Goal: Task Accomplishment & Management: Manage account settings

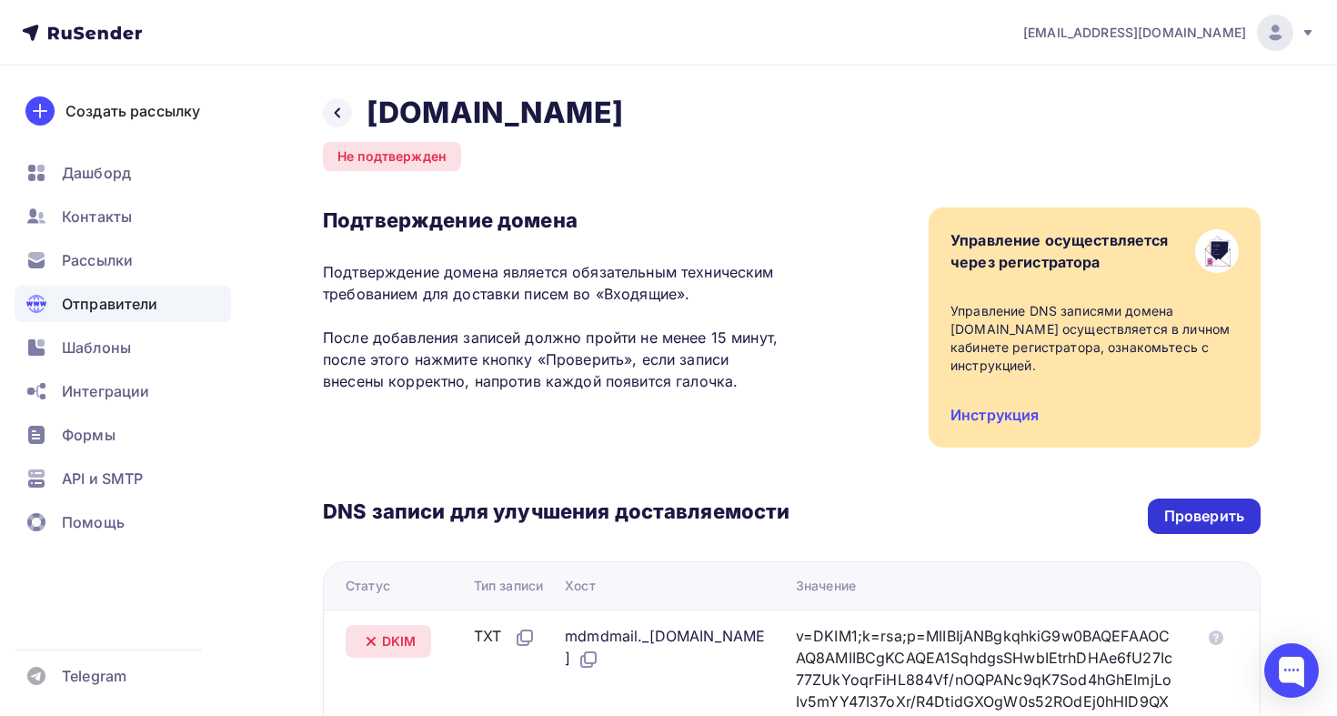
click at [1193, 504] on div "Проверить" at bounding box center [1204, 516] width 113 height 35
click at [1193, 517] on div "Проверить" at bounding box center [1205, 516] width 80 height 21
click at [328, 107] on div at bounding box center [337, 112] width 29 height 29
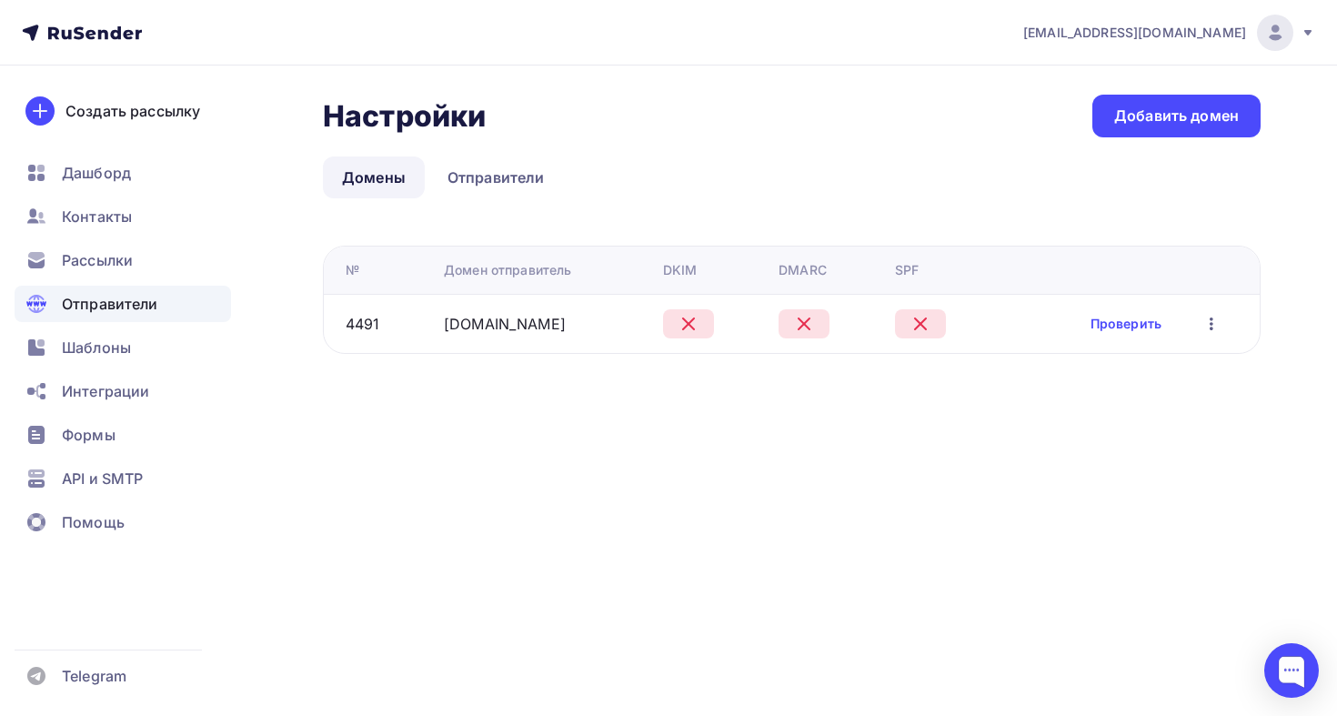
click at [1209, 330] on icon "button" at bounding box center [1212, 324] width 22 height 22
click at [66, 300] on span "Отправители" at bounding box center [110, 304] width 96 height 22
click at [1158, 135] on link "Добавить домен" at bounding box center [1177, 116] width 168 height 43
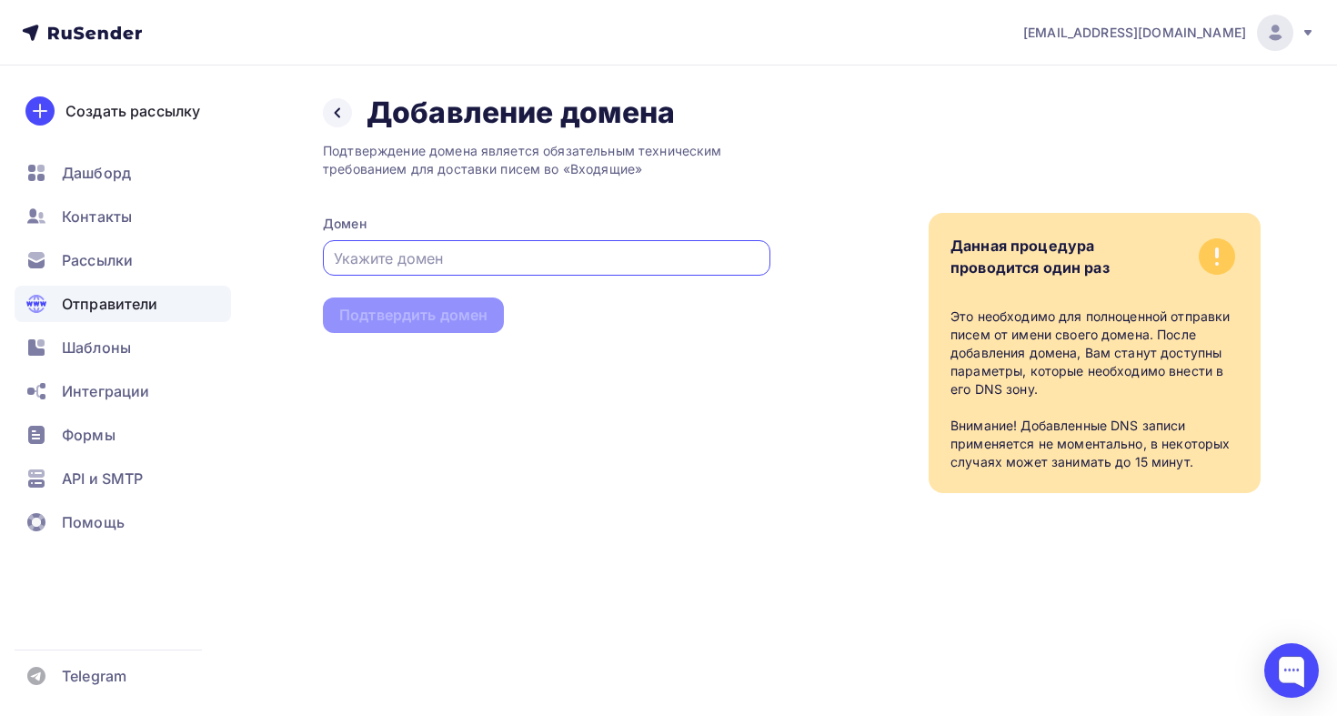
click at [566, 247] on div at bounding box center [547, 257] width 448 height 35
click at [550, 250] on input "text" at bounding box center [547, 258] width 427 height 22
paste input "[DOMAIN_NAME]"
type input "[DOMAIN_NAME]"
click at [439, 330] on div "Подтвердить домен" at bounding box center [413, 315] width 181 height 35
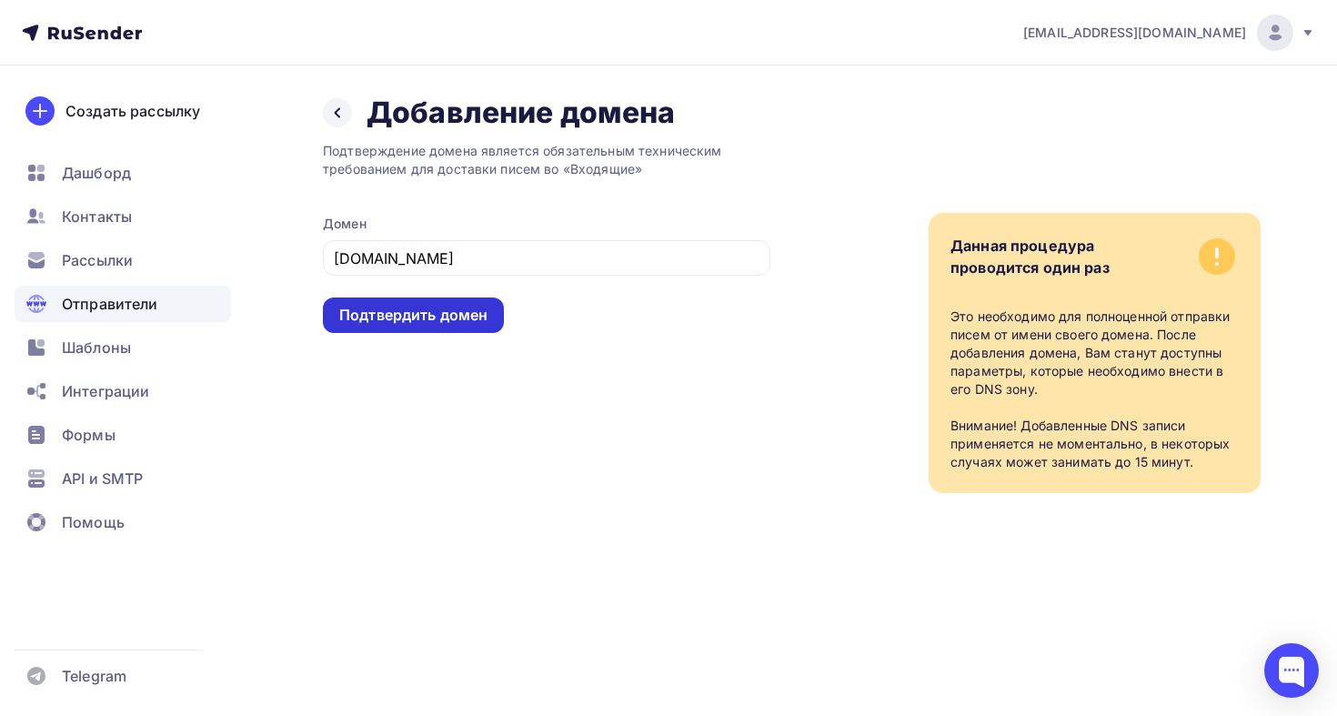
click at [440, 323] on div "Подтвердить домен" at bounding box center [413, 315] width 148 height 21
click at [330, 120] on div at bounding box center [337, 112] width 29 height 29
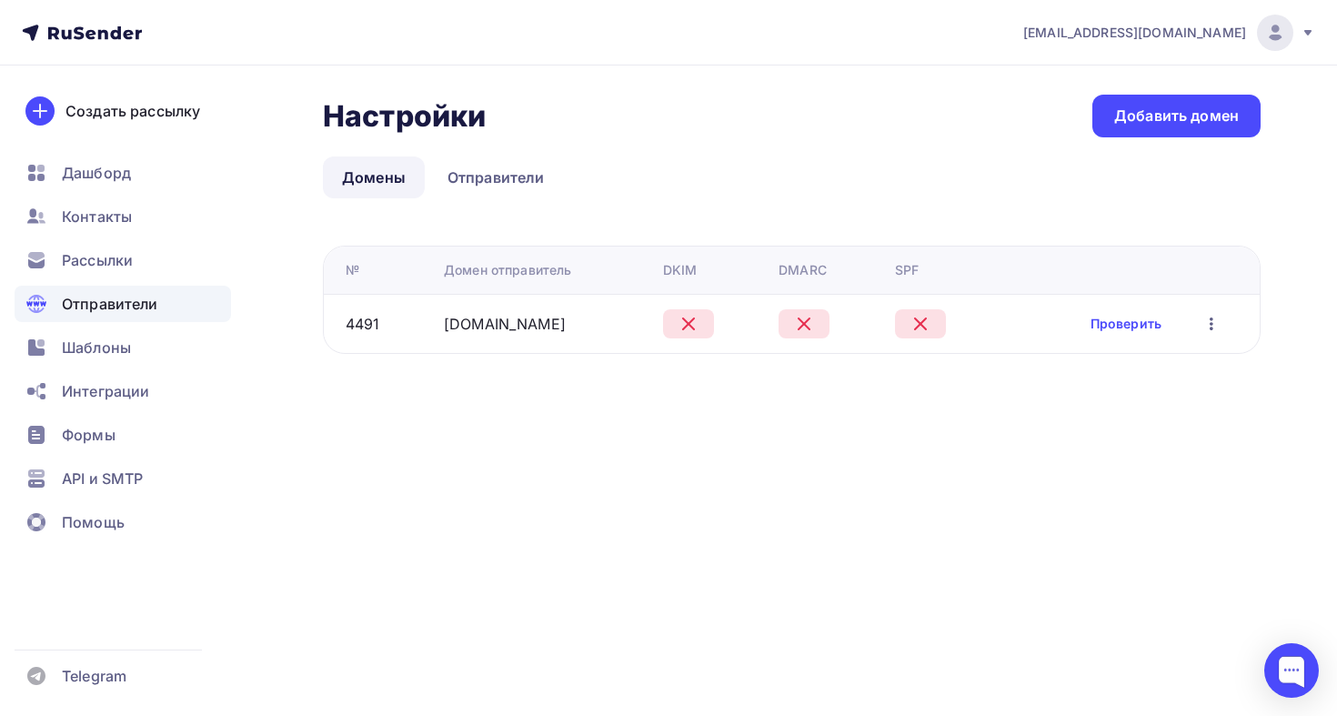
drag, startPoint x: 437, startPoint y: 322, endPoint x: 597, endPoint y: 320, distance: 160.1
click at [600, 321] on td "[DOMAIN_NAME]" at bounding box center [546, 323] width 218 height 59
click at [1213, 325] on icon "button" at bounding box center [1212, 324] width 22 height 22
click at [1140, 325] on link "Проверить" at bounding box center [1126, 324] width 71 height 18
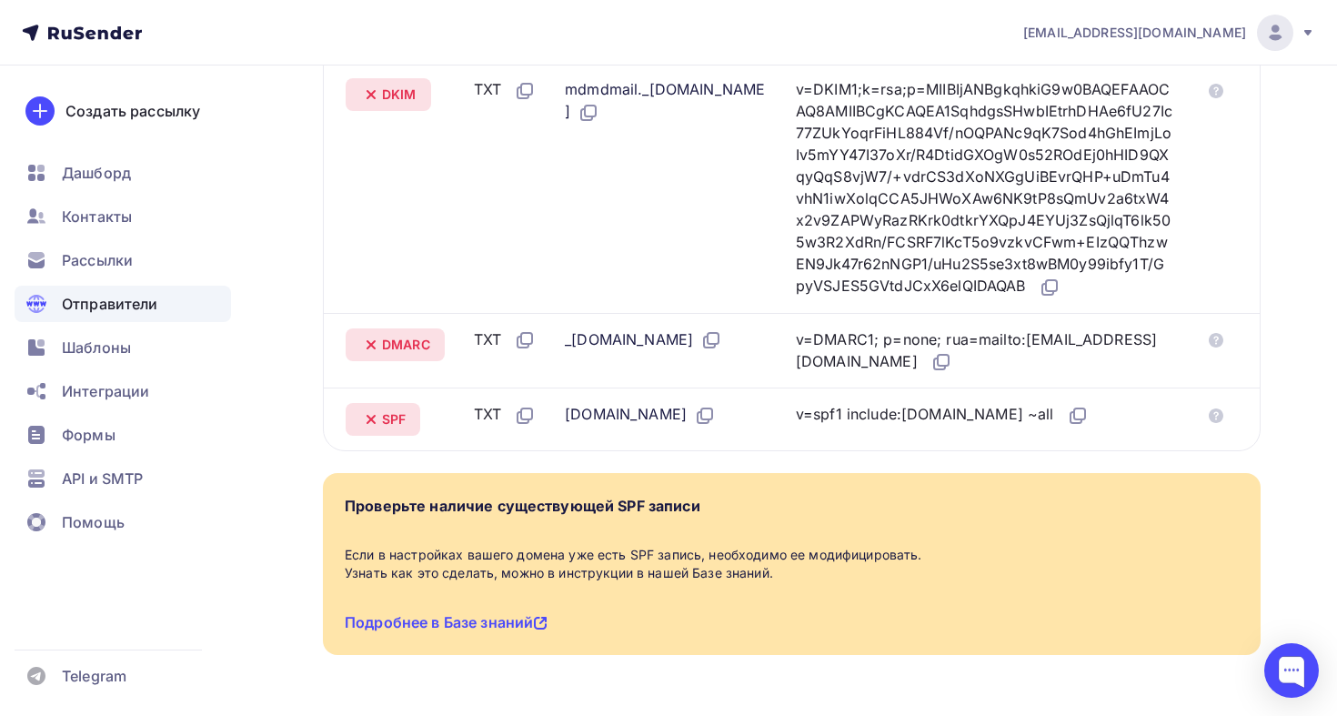
scroll to position [541, 0]
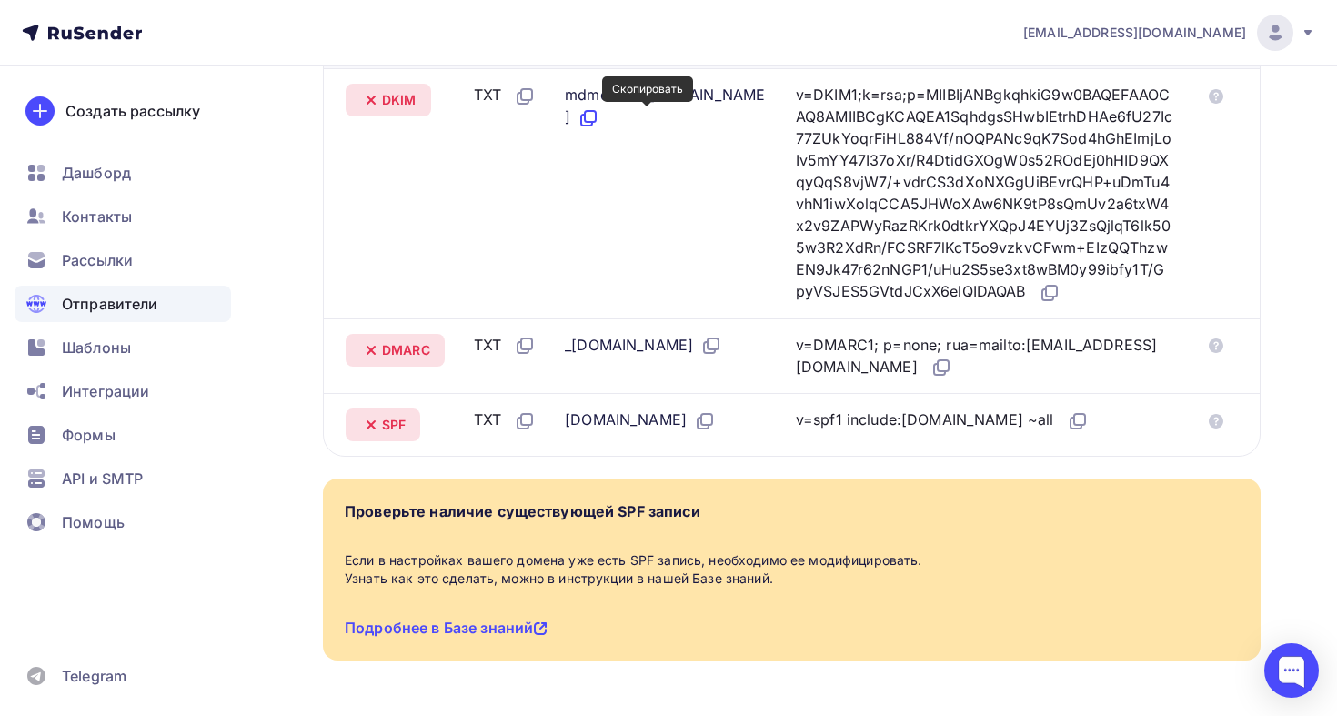
click at [600, 118] on icon at bounding box center [589, 118] width 22 height 22
click at [1294, 681] on div at bounding box center [1292, 670] width 55 height 55
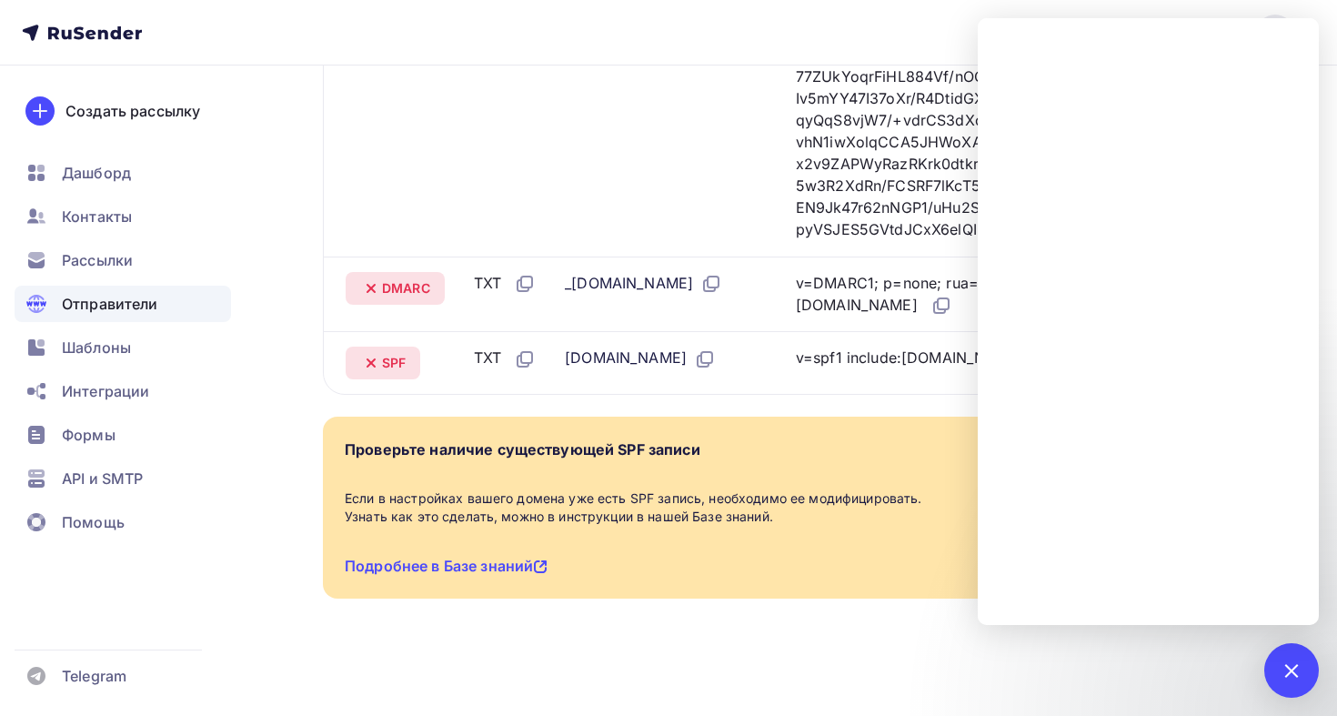
scroll to position [0, 0]
